Goal: Information Seeking & Learning: Learn about a topic

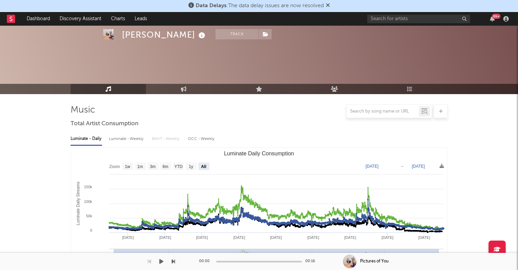
select select "All"
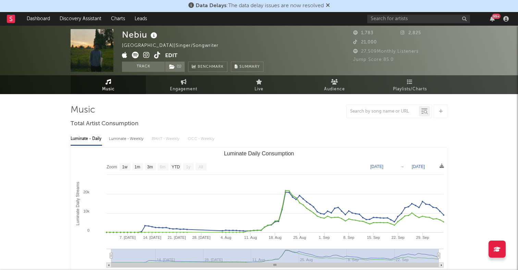
select select "1w"
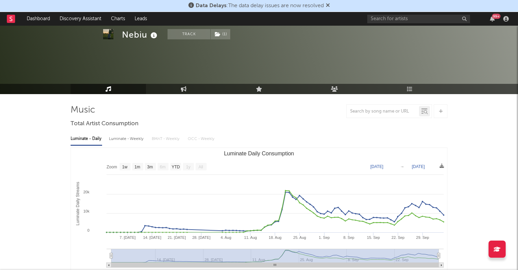
scroll to position [259, 0]
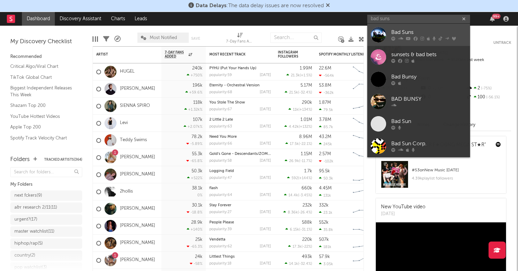
type input "bad suns"
click at [377, 36] on div at bounding box center [378, 34] width 15 height 15
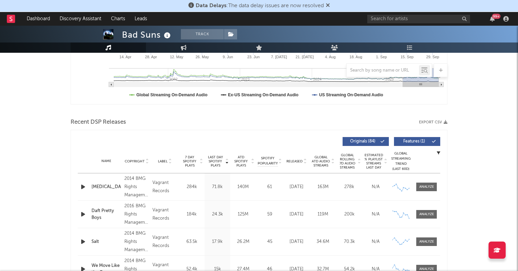
scroll to position [238, 0]
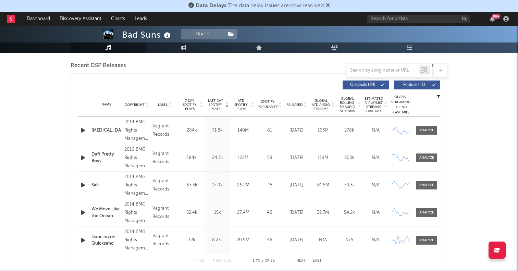
click at [133, 107] on div "Copyright" at bounding box center [136, 104] width 25 height 5
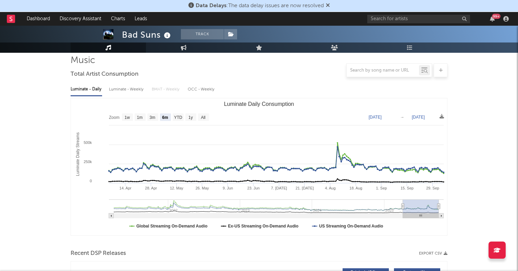
scroll to position [40, 0]
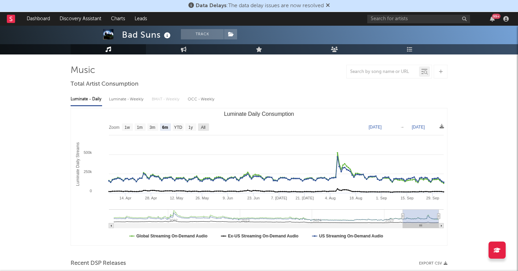
click at [205, 125] on text "All" at bounding box center [203, 127] width 4 height 5
select select "All"
type input "2021-03-31"
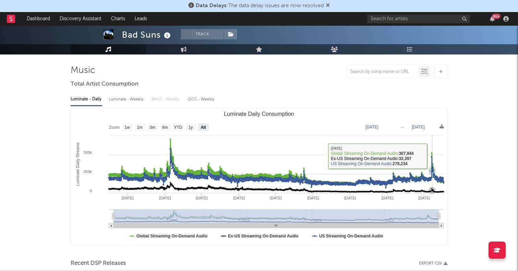
scroll to position [0, 0]
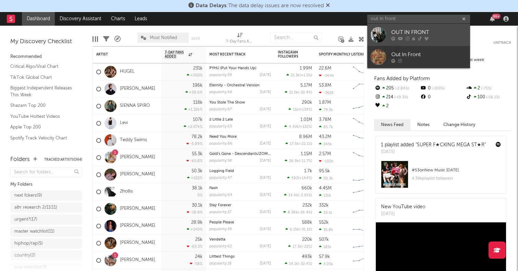
type input "out in front"
click at [381, 40] on div at bounding box center [378, 34] width 15 height 15
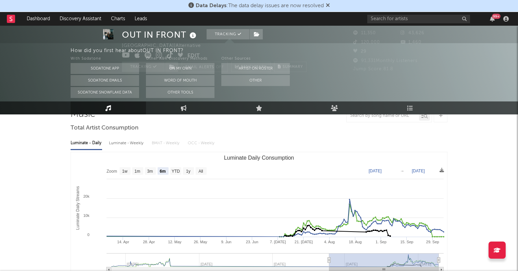
scroll to position [62, 0]
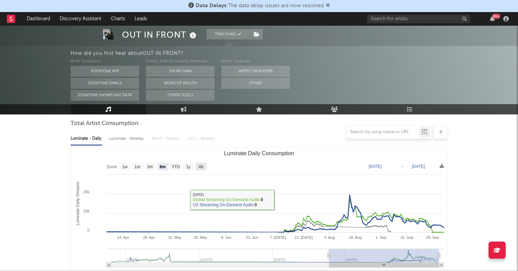
click at [202, 167] on text "All" at bounding box center [200, 167] width 4 height 5
select select "All"
type input "[DATE]"
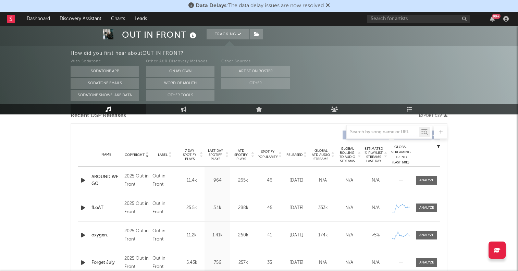
scroll to position [265, 0]
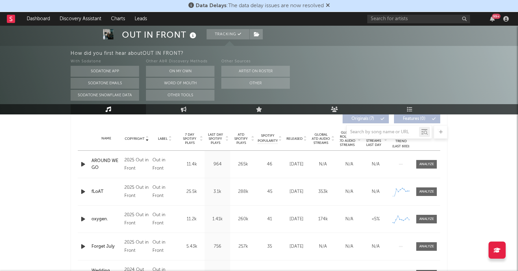
click at [82, 192] on icon "button" at bounding box center [83, 191] width 7 height 9
